Goal: Task Accomplishment & Management: Manage account settings

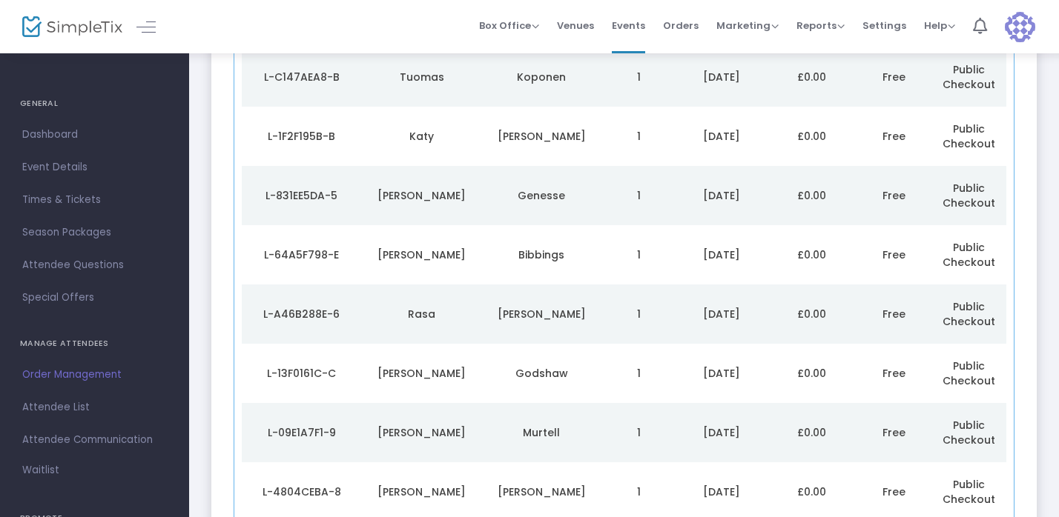
scroll to position [256, 0]
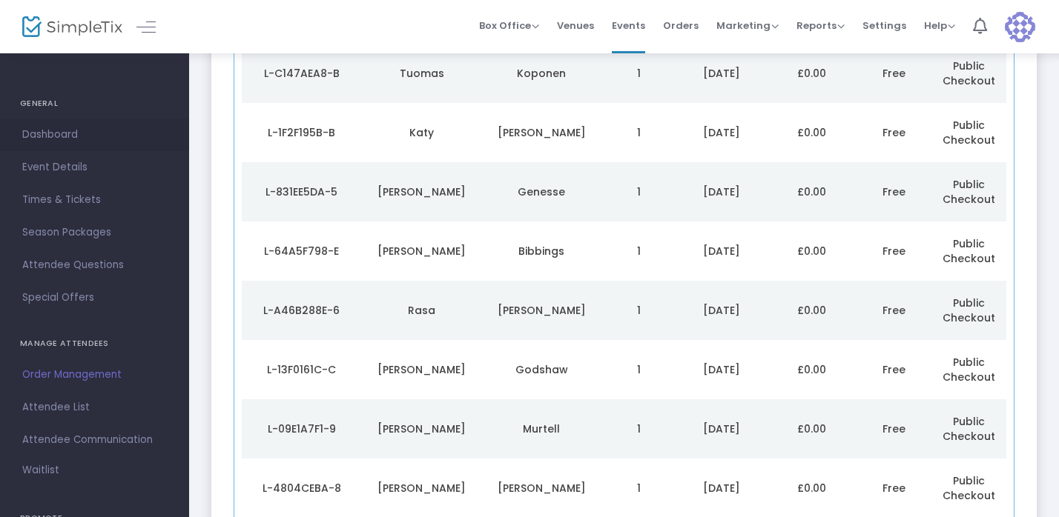
click at [52, 129] on span "Dashboard" at bounding box center [94, 134] width 145 height 19
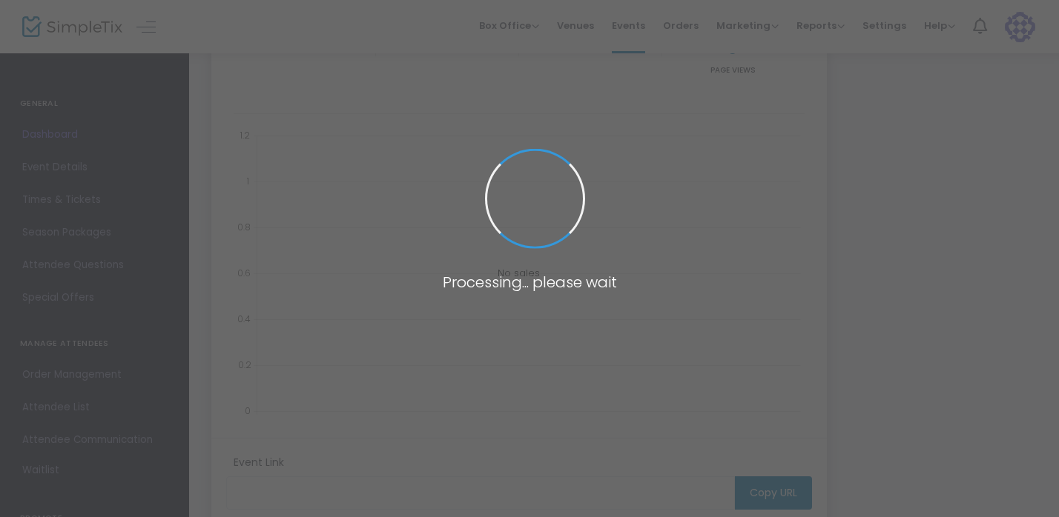
type input "https://www.simpletix.com/e/lex-public-professor-donna-coker-everythin-tickets-…"
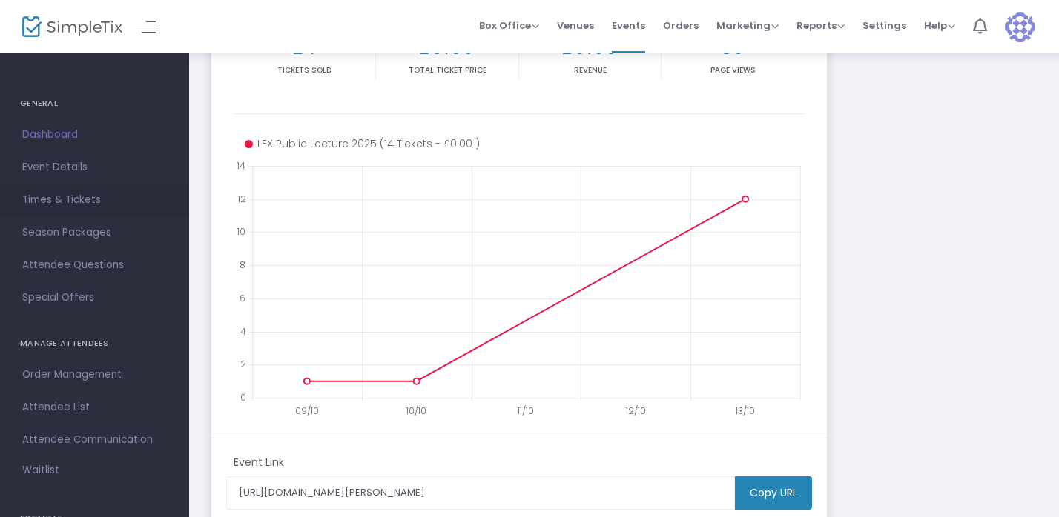
click at [49, 194] on span "Times & Tickets" at bounding box center [94, 200] width 145 height 19
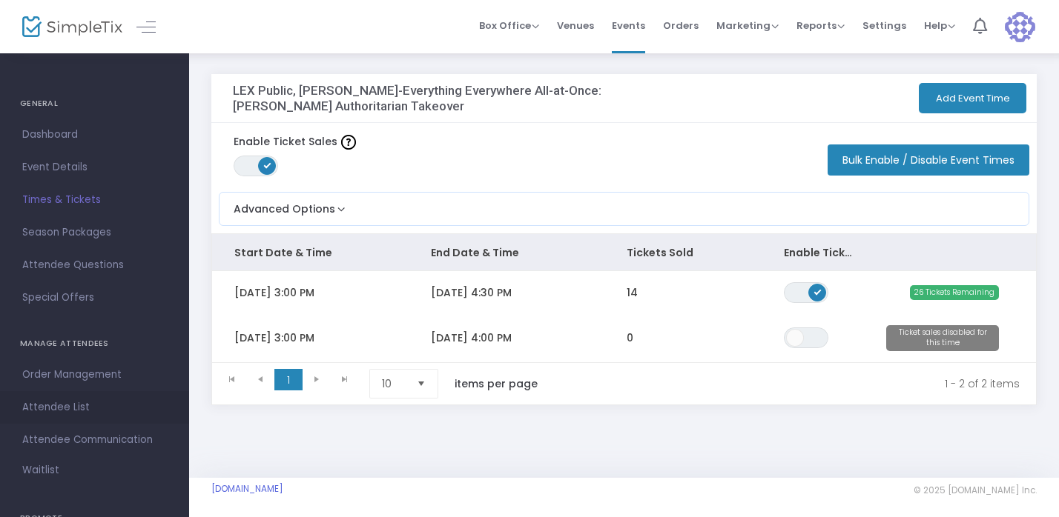
click at [57, 401] on span "Attendee List" at bounding box center [94, 407] width 145 height 19
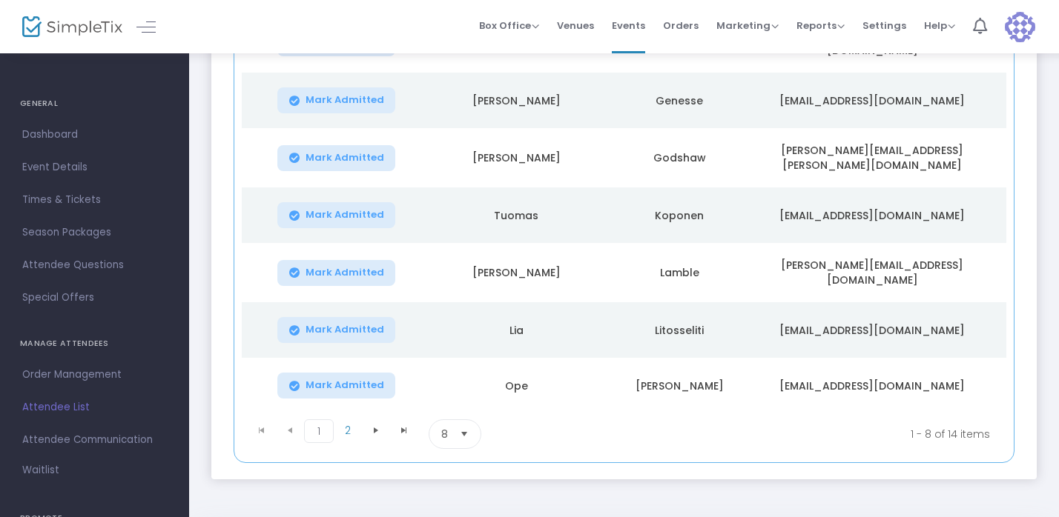
scroll to position [360, 0]
click at [637, 18] on span "Events" at bounding box center [628, 26] width 33 height 38
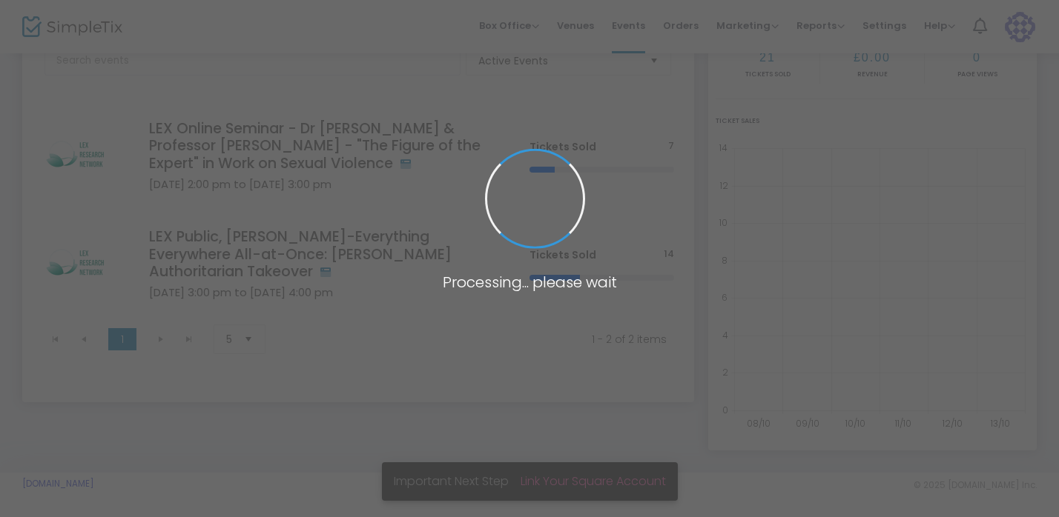
scroll to position [105, 0]
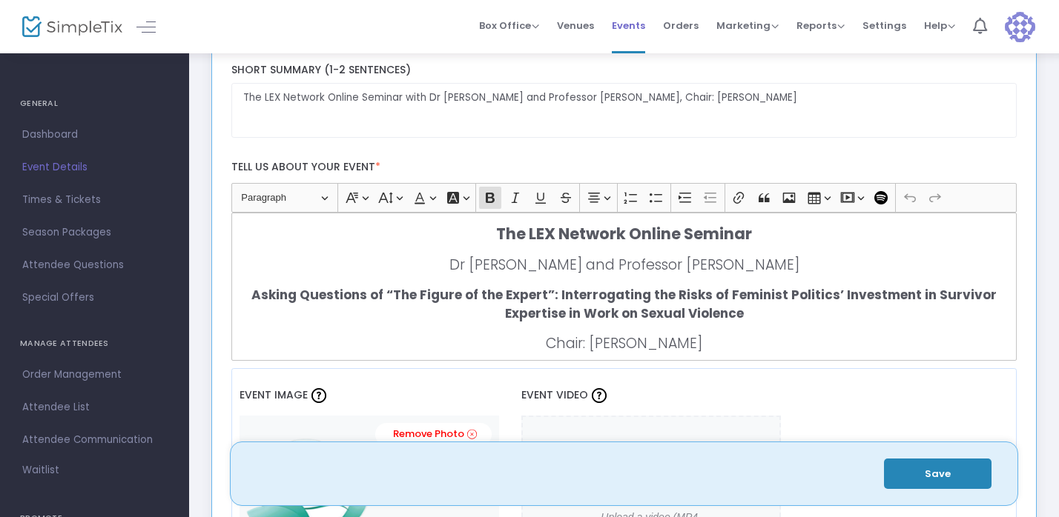
click at [627, 22] on span "Events" at bounding box center [628, 26] width 33 height 38
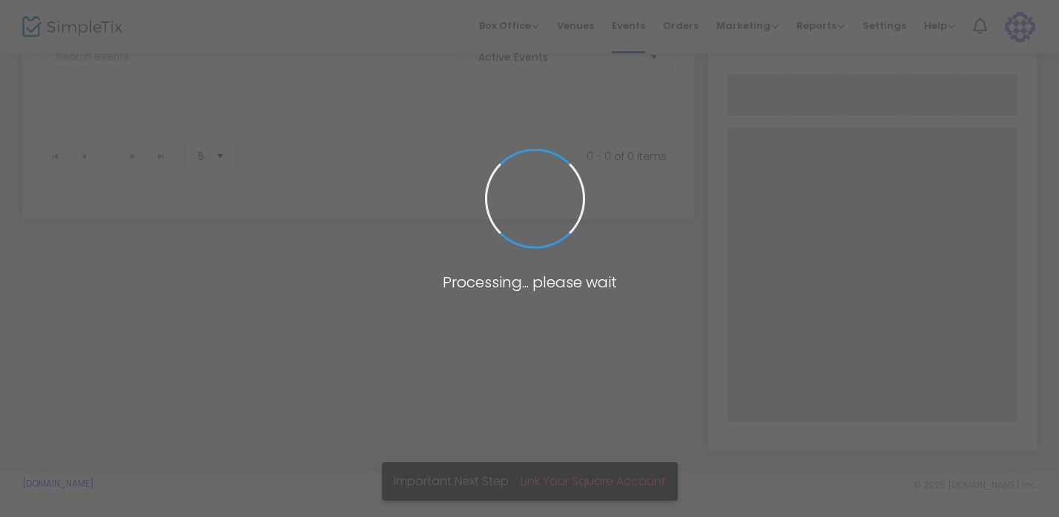
scroll to position [105, 0]
